Goal: Obtain resource: Obtain resource

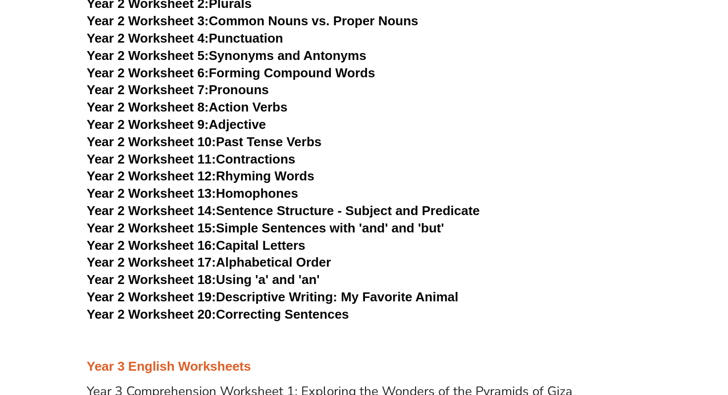
scroll to position [2483, 0]
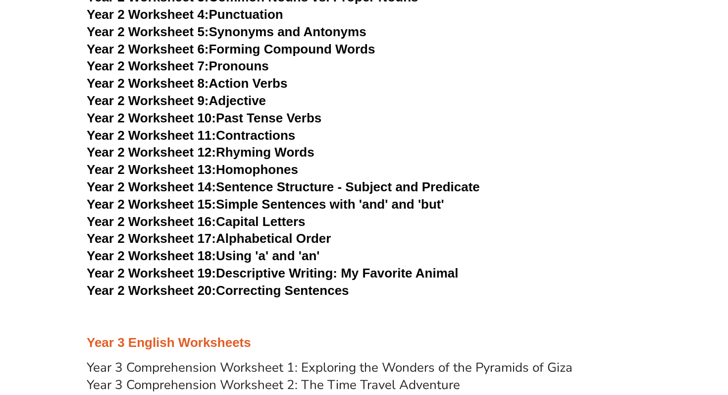
drag, startPoint x: 252, startPoint y: 101, endPoint x: 433, endPoint y: 5, distance: 204.7
click at [417, 122] on h3 "Year 2 Worksheet 10: Past Tense Verbs" at bounding box center [364, 118] width 555 height 17
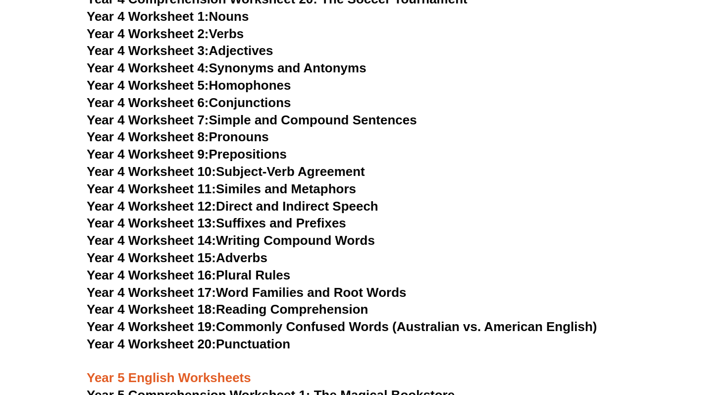
scroll to position [3929, 0]
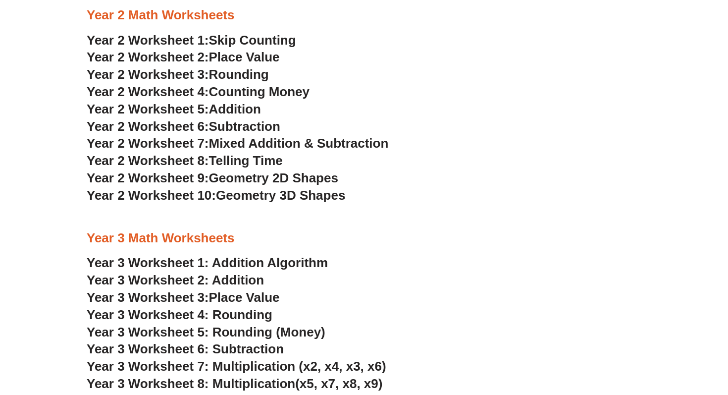
scroll to position [1005, 0]
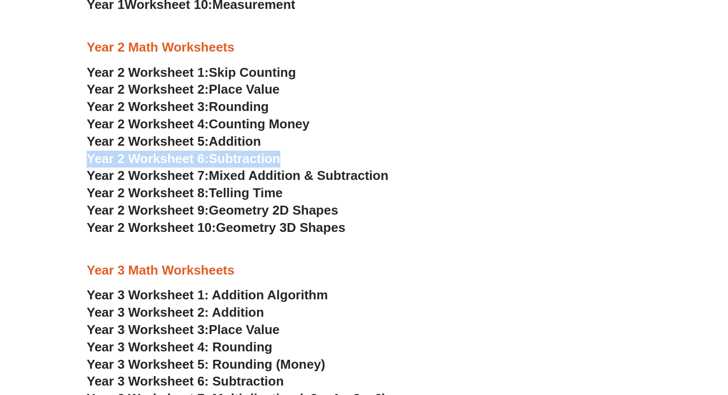
drag, startPoint x: 244, startPoint y: 162, endPoint x: 415, endPoint y: 24, distance: 220.1
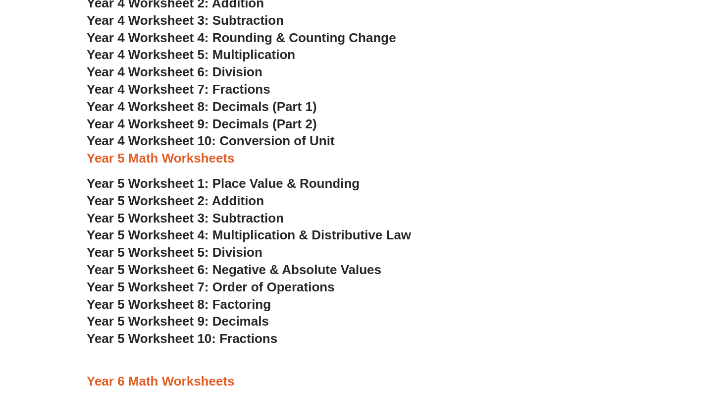
scroll to position [1566, 0]
